Goal: Task Accomplishment & Management: Use online tool/utility

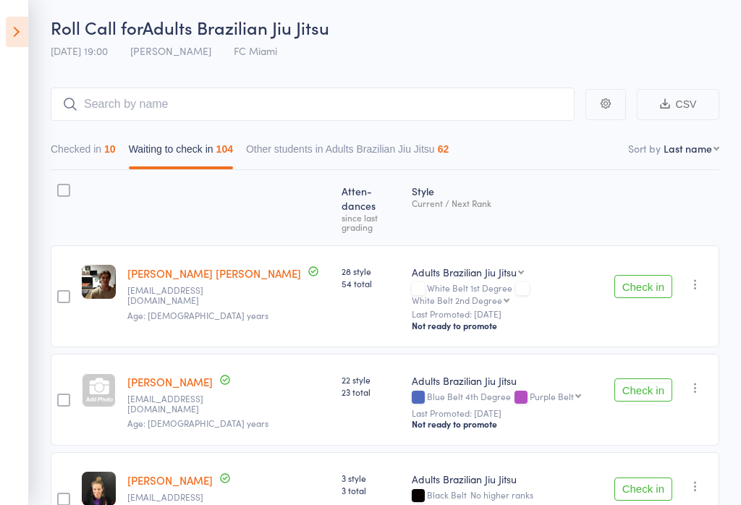
click at [12, 38] on icon at bounding box center [17, 32] width 22 height 30
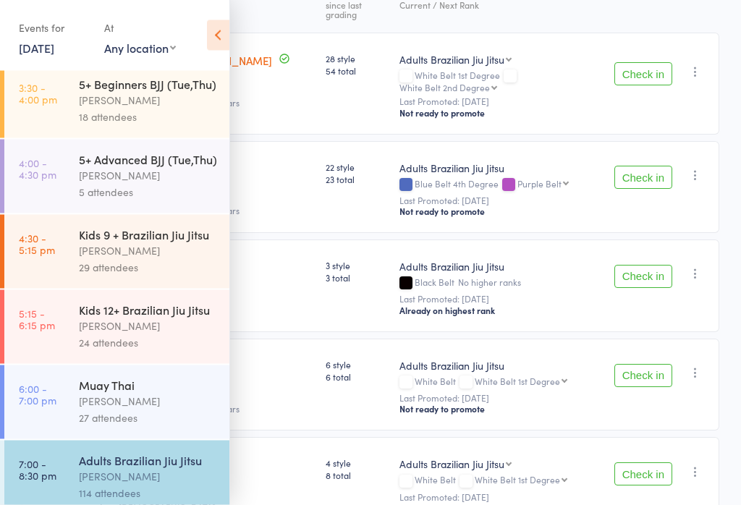
scroll to position [252, 0]
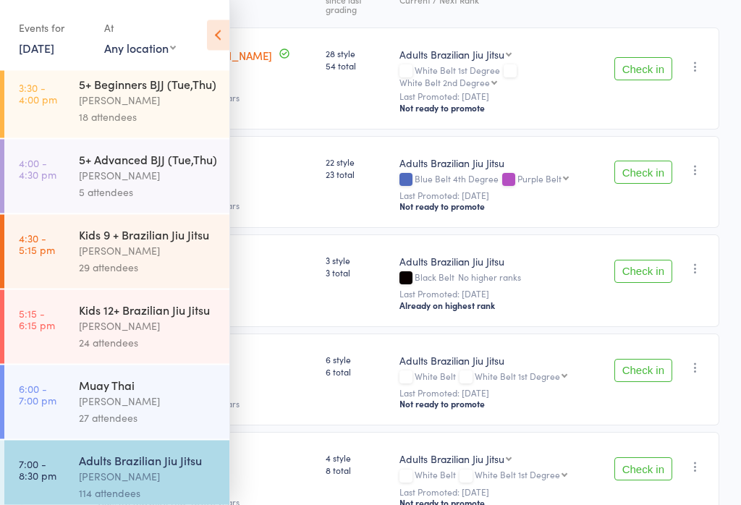
click at [220, 24] on icon at bounding box center [218, 35] width 22 height 30
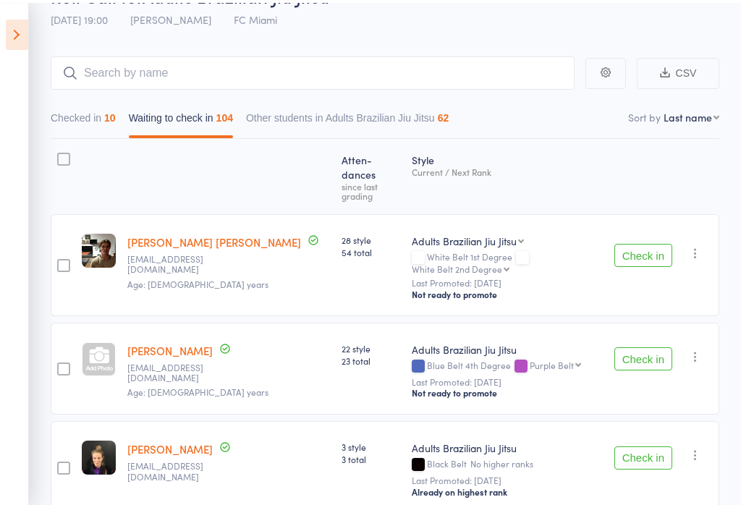
scroll to position [0, 0]
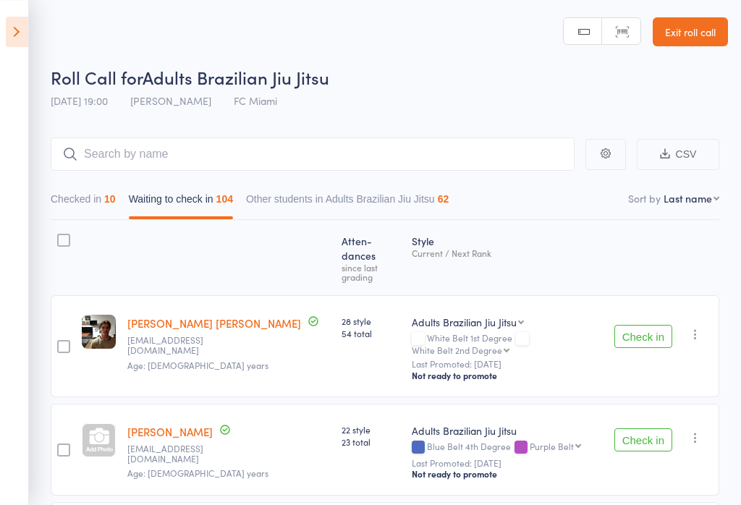
click at [699, 25] on link "Exit roll call" at bounding box center [689, 31] width 75 height 29
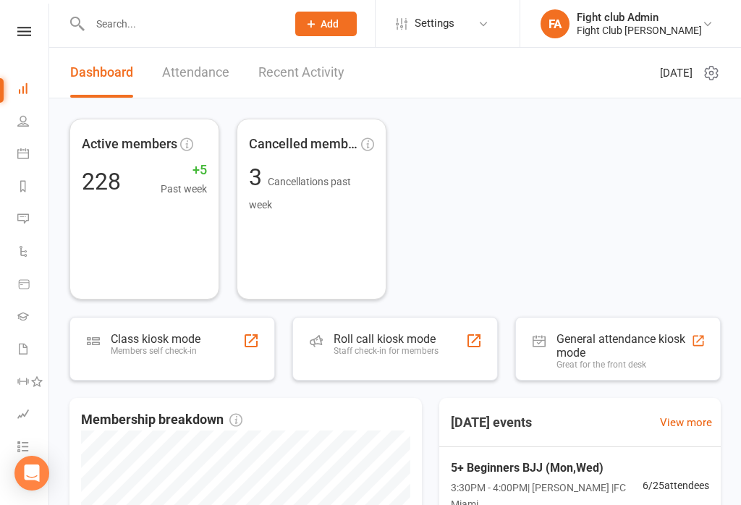
click at [436, 349] on div "Staff check-in for members" at bounding box center [385, 351] width 105 height 10
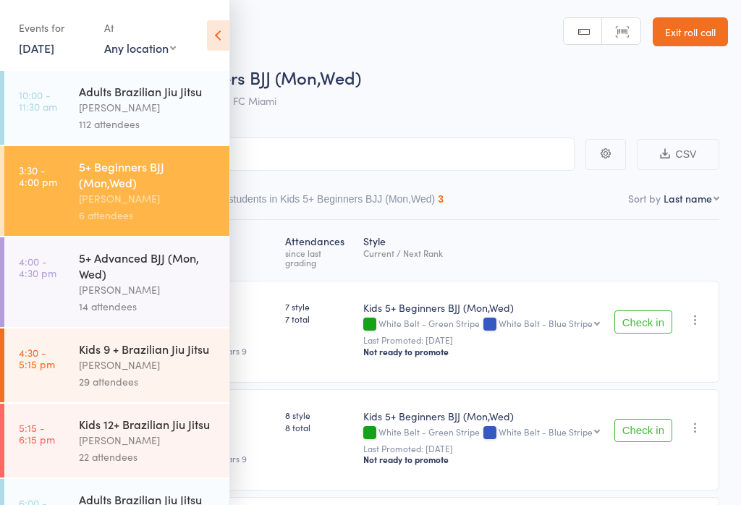
click at [223, 47] on icon at bounding box center [218, 35] width 22 height 30
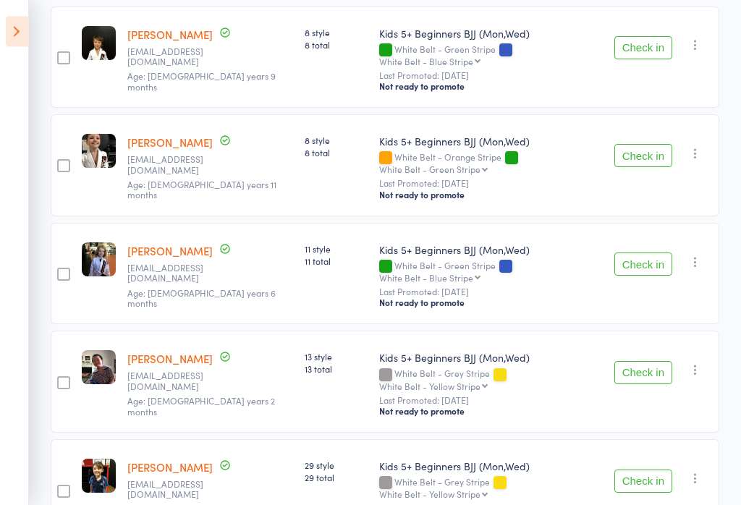
scroll to position [389, 0]
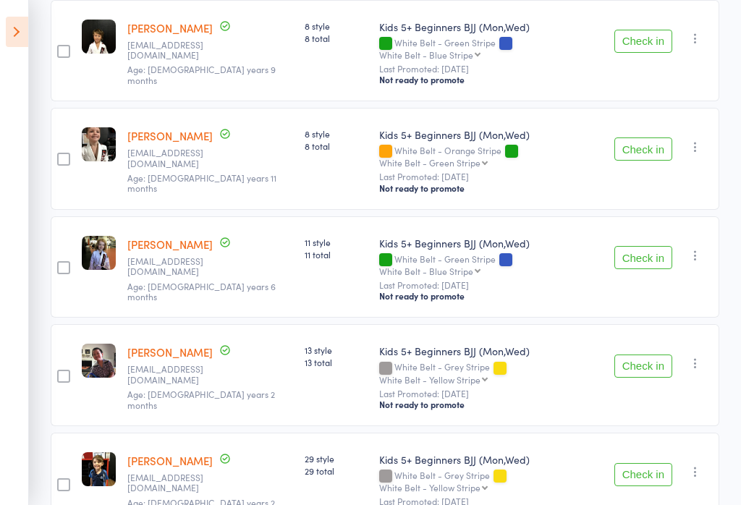
click at [663, 354] on button "Check in" at bounding box center [643, 365] width 58 height 23
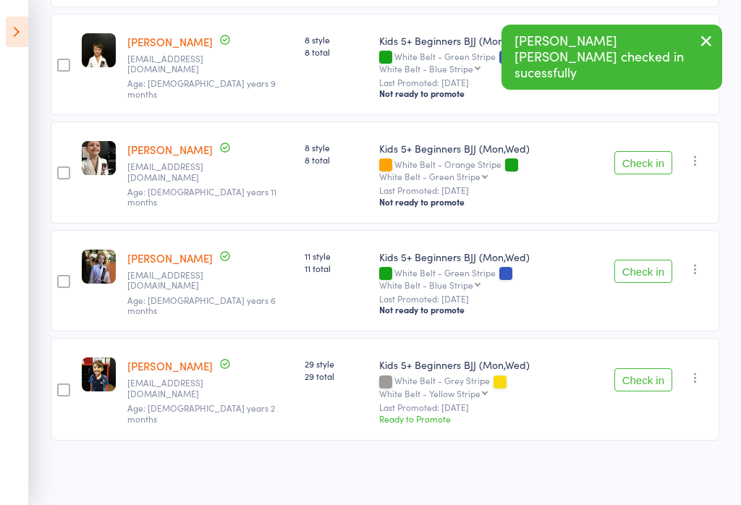
scroll to position [300, 0]
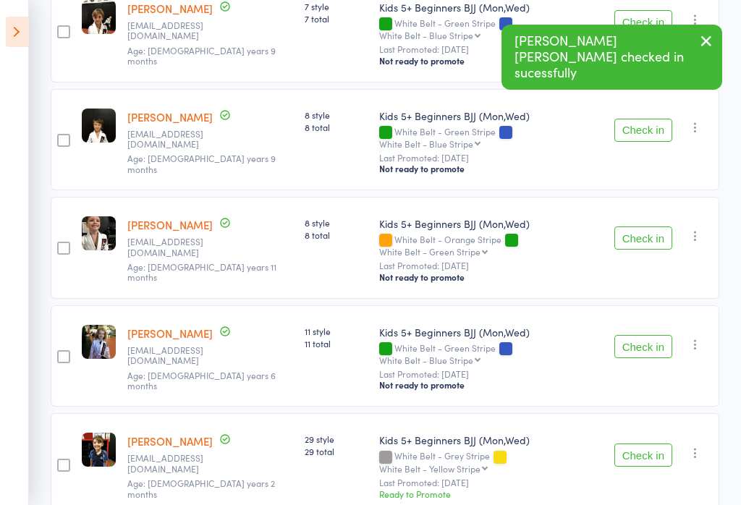
click at [666, 443] on button "Check in" at bounding box center [643, 454] width 58 height 23
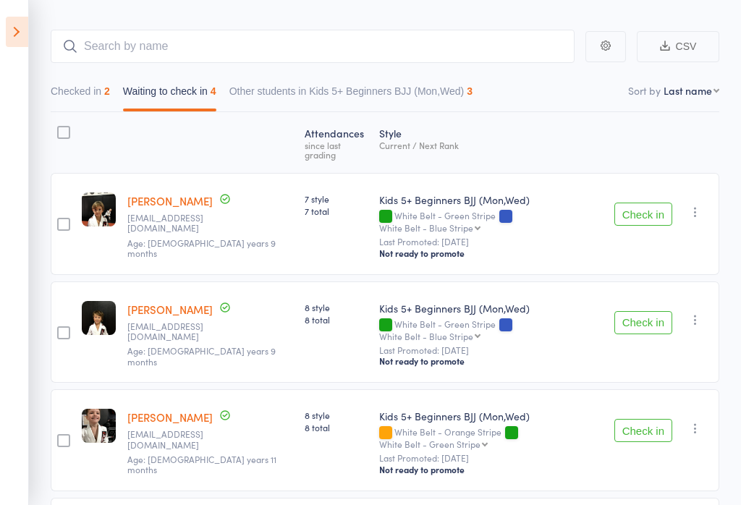
scroll to position [0, 0]
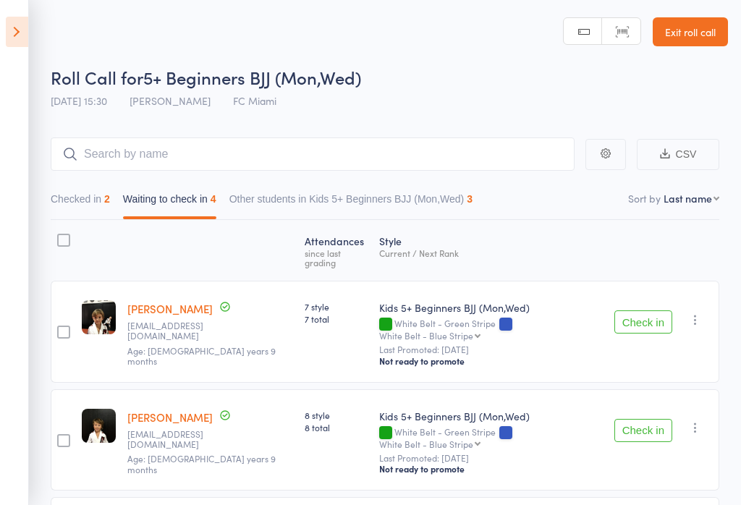
click at [27, 38] on icon at bounding box center [17, 32] width 22 height 30
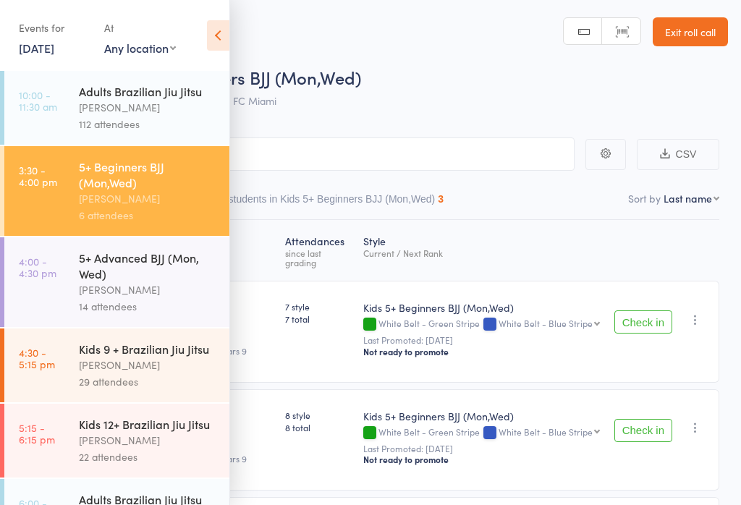
click at [142, 272] on div "5+ Advanced BJJ (Mon, Wed)" at bounding box center [148, 266] width 138 height 32
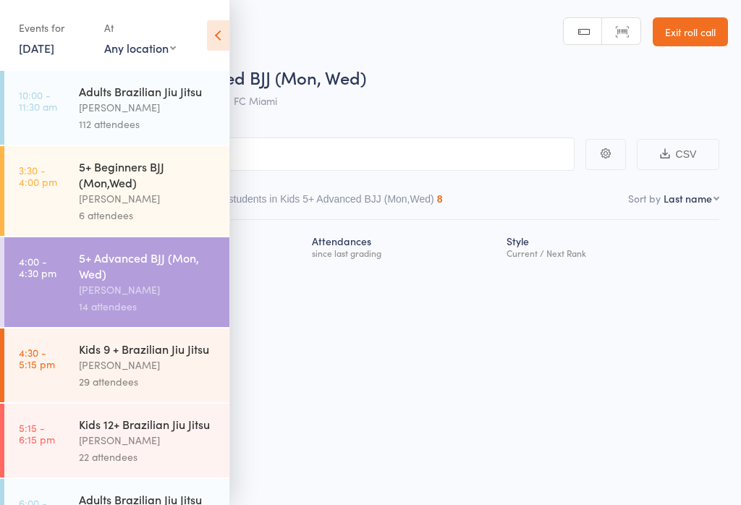
click at [228, 29] on icon at bounding box center [218, 35] width 22 height 30
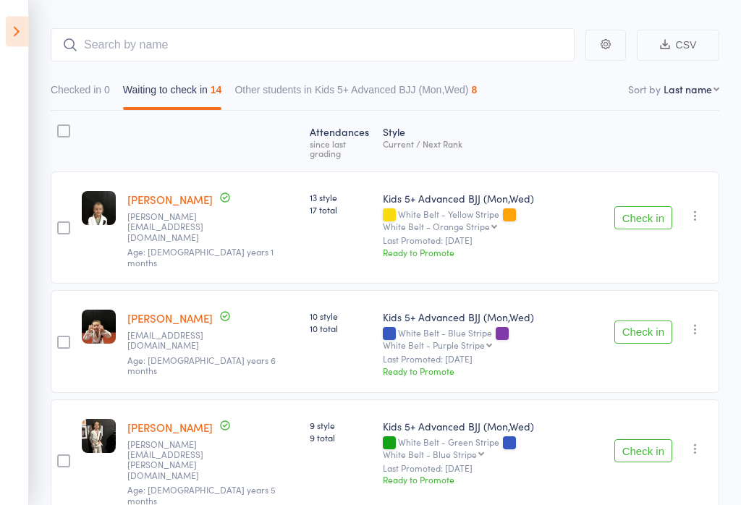
scroll to position [109, 0]
click at [668, 320] on button "Check in" at bounding box center [643, 331] width 58 height 23
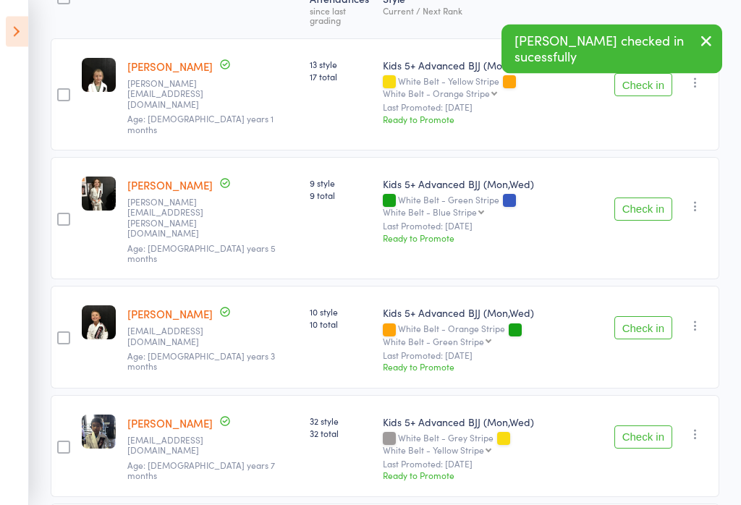
scroll to position [242, 0]
click at [652, 316] on button "Check in" at bounding box center [643, 327] width 58 height 23
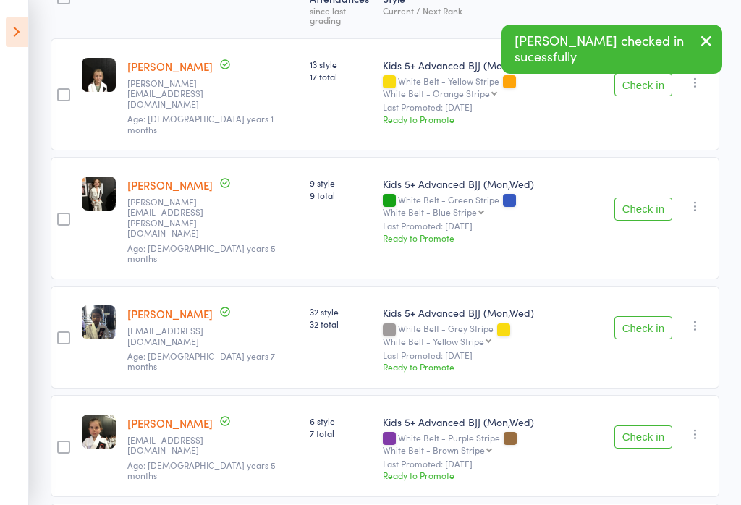
click at [665, 316] on button "Check in" at bounding box center [643, 327] width 58 height 23
click at [662, 316] on button "Check in" at bounding box center [643, 327] width 58 height 23
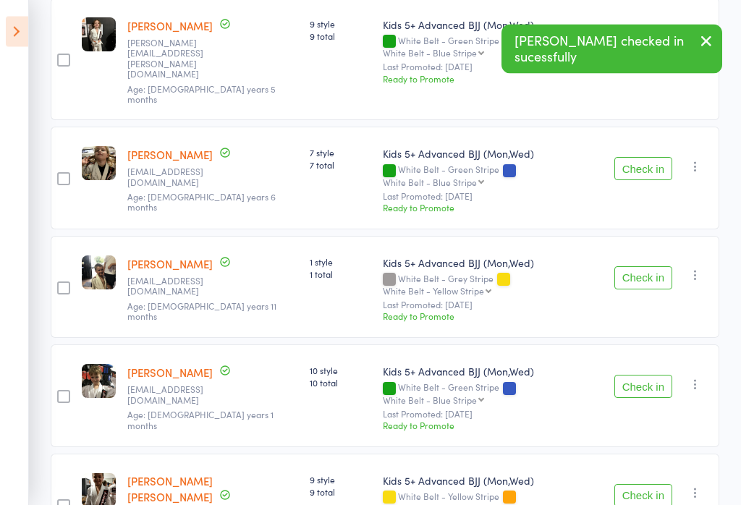
scroll to position [403, 0]
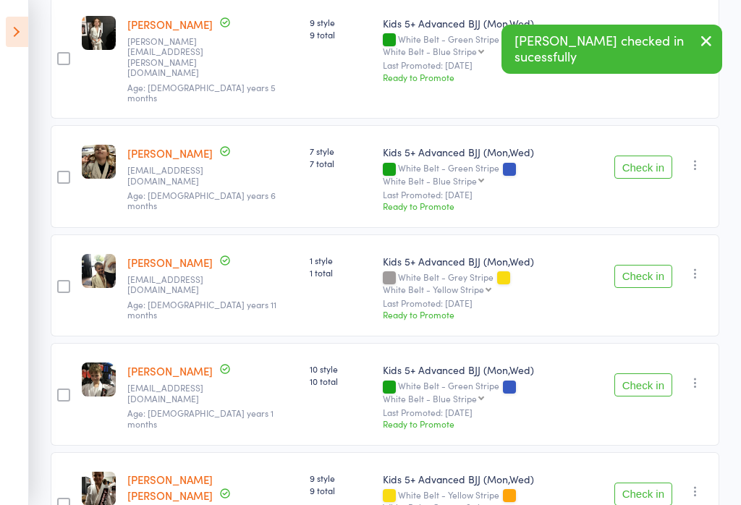
click at [648, 373] on button "Check in" at bounding box center [643, 384] width 58 height 23
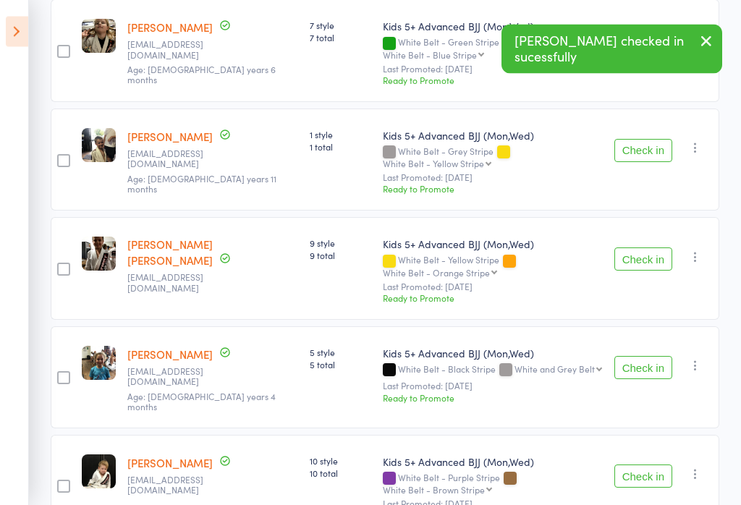
scroll to position [537, 0]
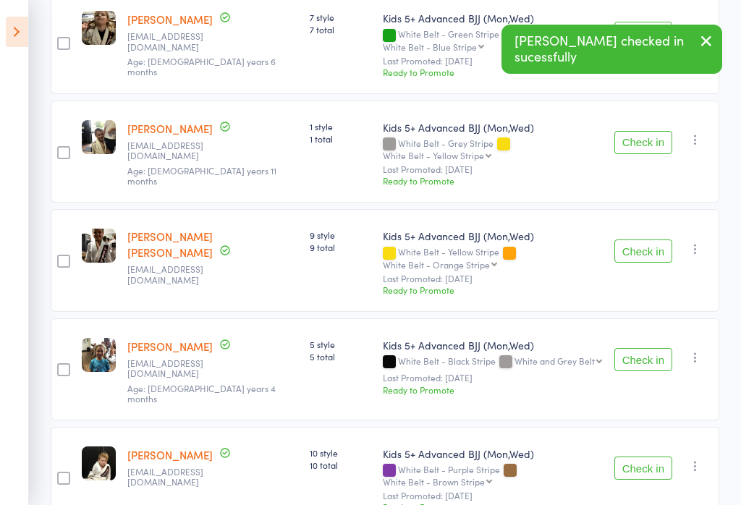
click at [658, 318] on div "Check in Check in Promote Send message Add Note Add Task Add Flag Remove Mark a…" at bounding box center [663, 369] width 111 height 102
click at [660, 348] on button "Check in" at bounding box center [643, 359] width 58 height 23
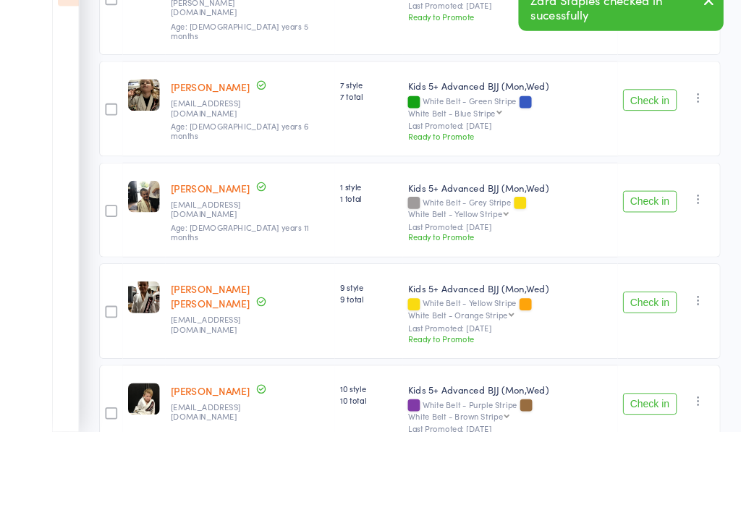
scroll to position [584, 0]
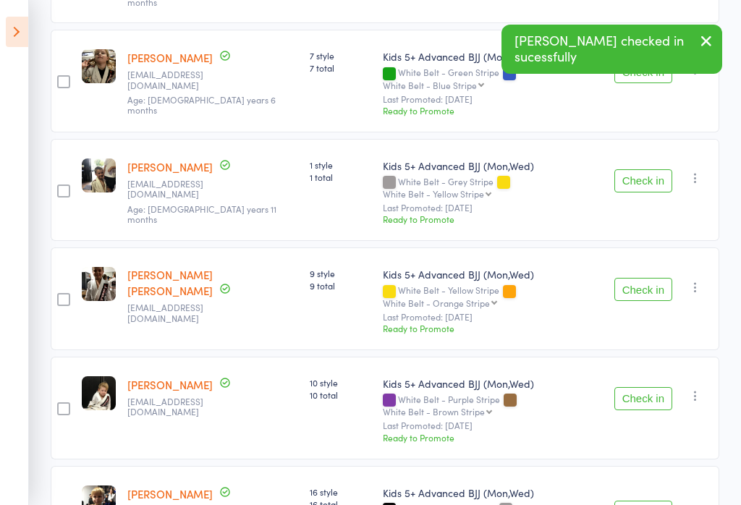
click at [662, 500] on button "Check in" at bounding box center [643, 511] width 58 height 23
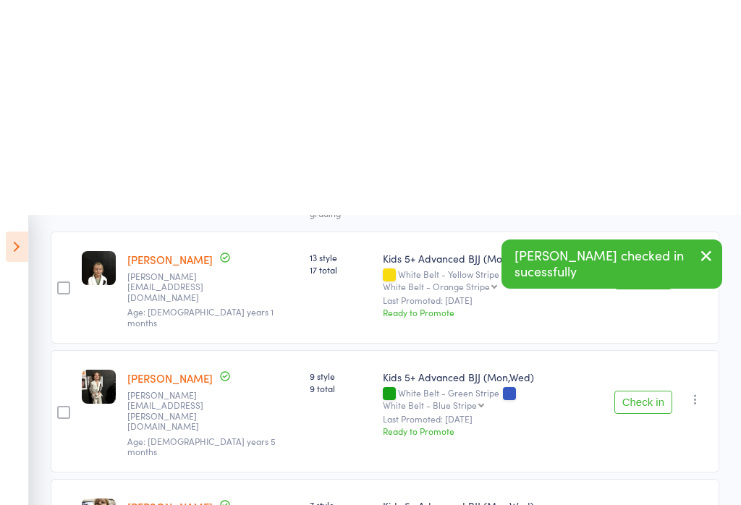
scroll to position [0, 0]
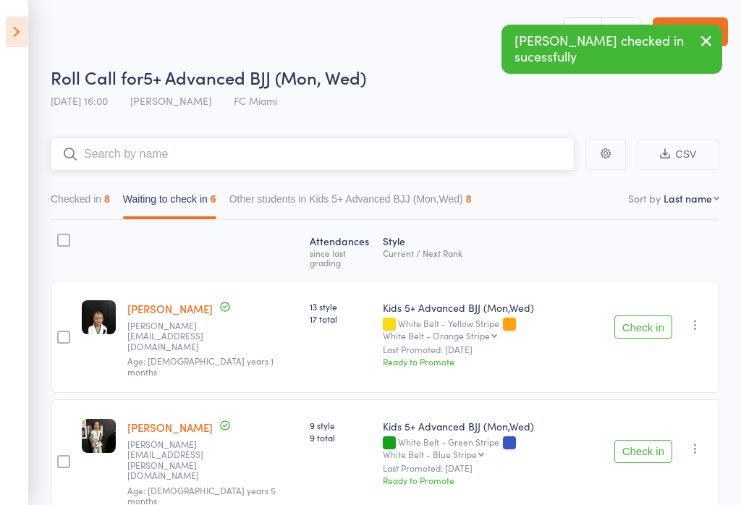
click at [358, 162] on input "search" at bounding box center [313, 153] width 524 height 33
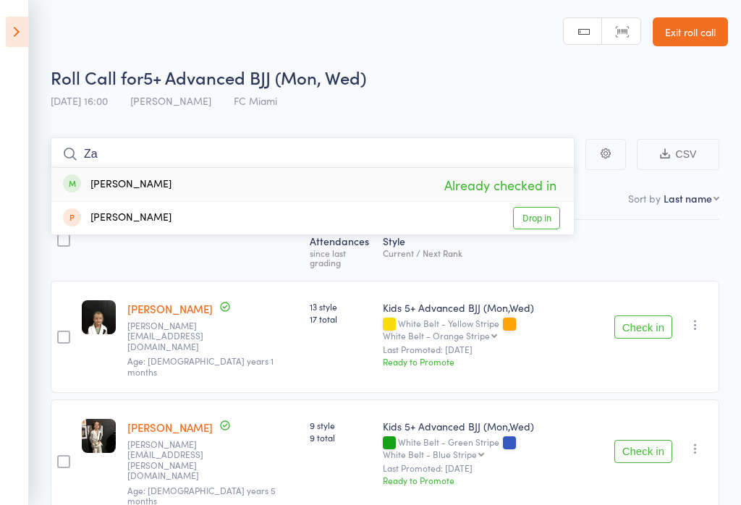
type input "Z"
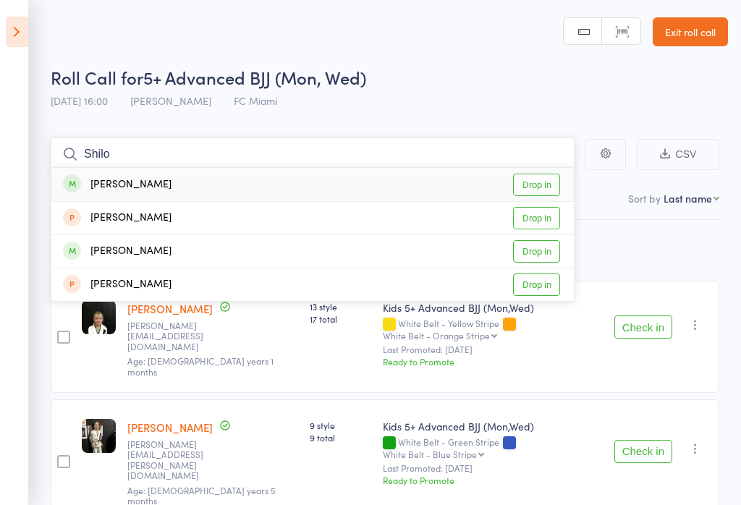
type input "Shilo"
click at [548, 186] on link "Drop in" at bounding box center [536, 185] width 47 height 22
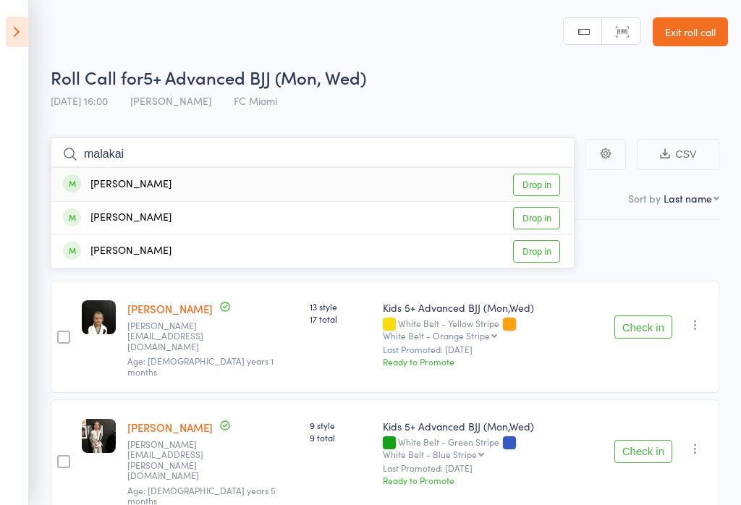
type input "malakai"
click at [549, 174] on link "Drop in" at bounding box center [536, 185] width 47 height 22
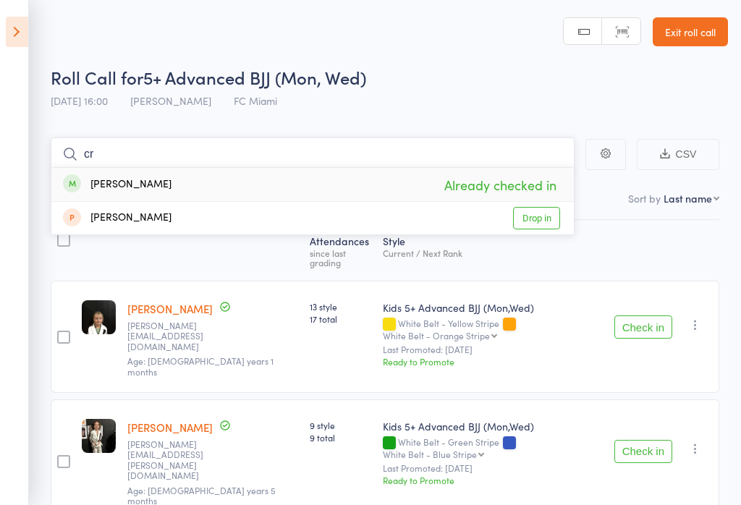
type input "c"
